Goal: Communication & Community: Answer question/provide support

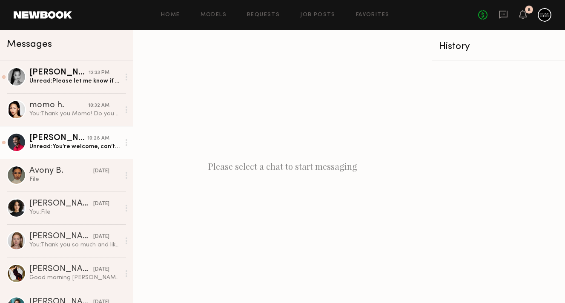
click at [57, 149] on div "Unread: You’re welcome, can’t wait to see the images and videos!" at bounding box center [74, 147] width 91 height 8
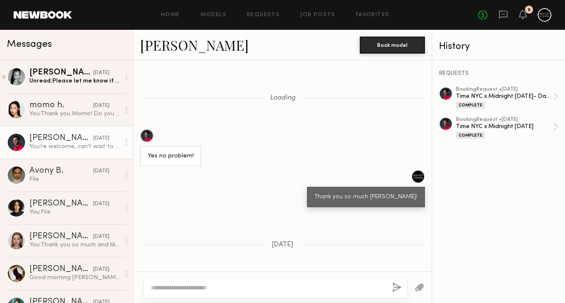
scroll to position [428, 0]
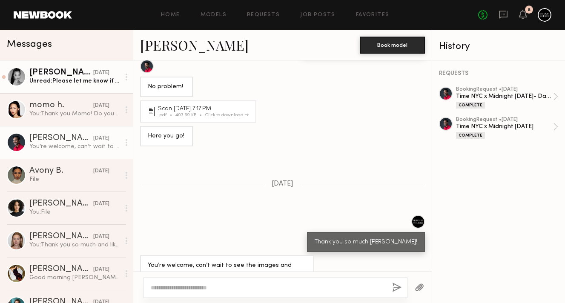
click at [78, 89] on link "[PERSON_NAME] [DATE] Unread: Please let me know if that worked! My computer is …" at bounding box center [66, 76] width 133 height 33
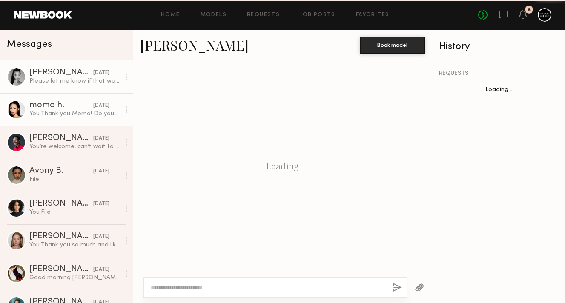
scroll to position [623, 0]
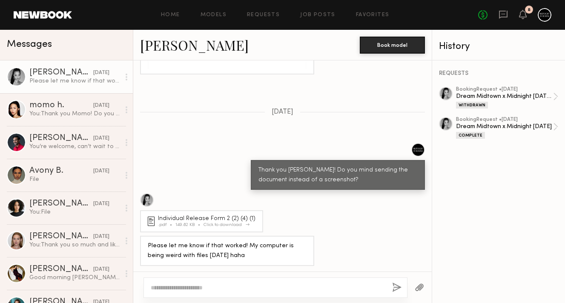
click at [196, 218] on div "Individual Release Form 2 (2) (4) (1)" at bounding box center [208, 219] width 100 height 6
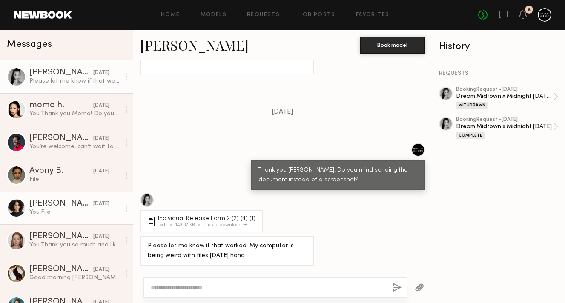
click at [64, 198] on link "[PERSON_NAME] [DATE] You: File" at bounding box center [66, 208] width 133 height 33
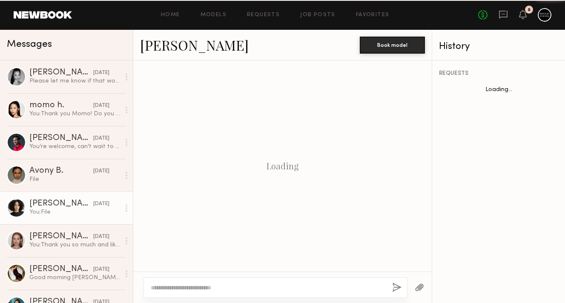
scroll to position [760, 0]
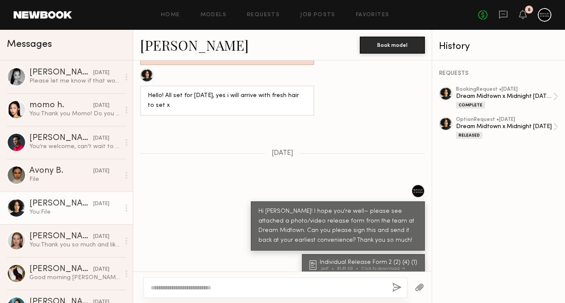
click at [173, 45] on link "[PERSON_NAME]" at bounding box center [194, 45] width 109 height 18
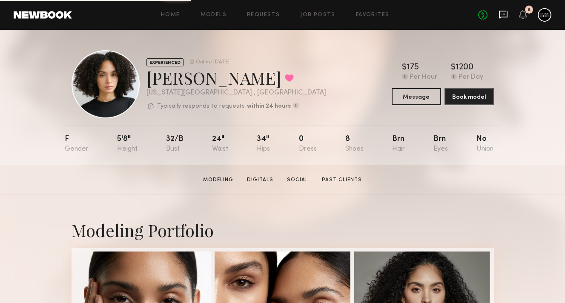
click at [499, 16] on icon at bounding box center [503, 14] width 9 height 9
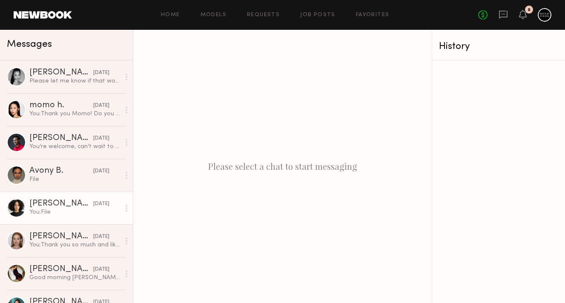
click at [66, 207] on div "[PERSON_NAME]" at bounding box center [61, 204] width 64 height 9
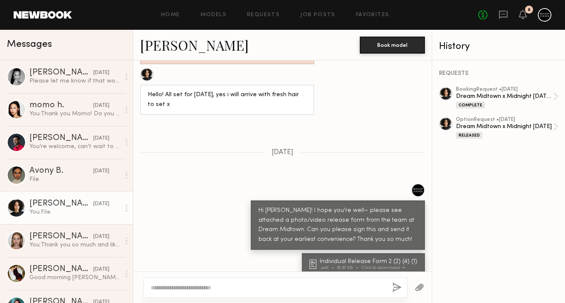
scroll to position [760, 0]
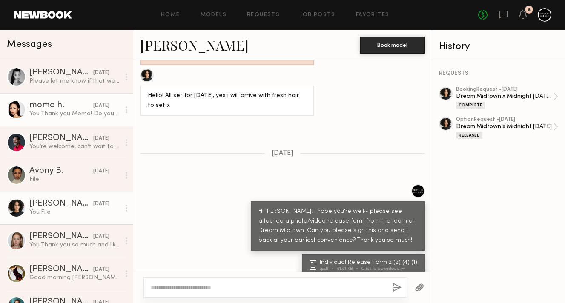
click at [71, 113] on div "You: Thank you Momo! Do you mind sending the document instead of a screenshot?" at bounding box center [74, 114] width 91 height 8
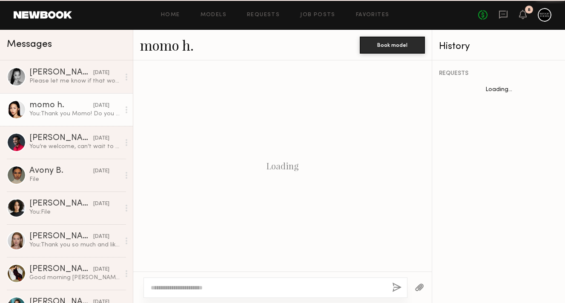
scroll to position [744, 0]
